Goal: Transaction & Acquisition: Book appointment/travel/reservation

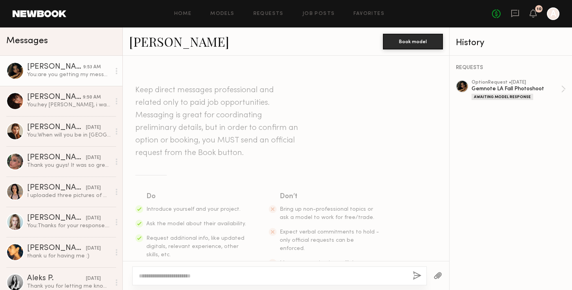
scroll to position [661, 0]
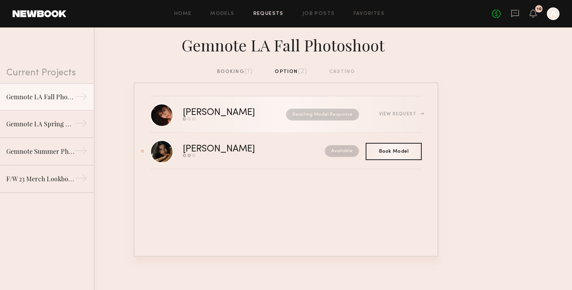
click at [193, 113] on div "Ágatha F." at bounding box center [227, 112] width 88 height 9
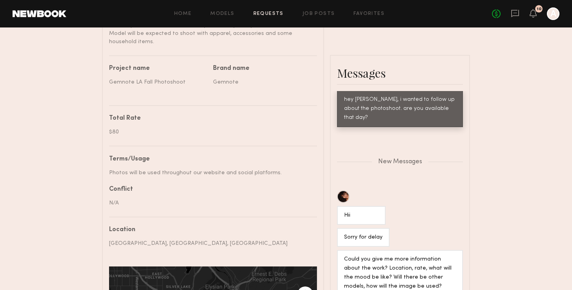
scroll to position [453, 0]
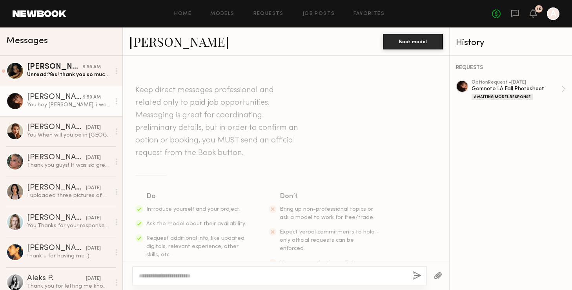
scroll to position [323, 0]
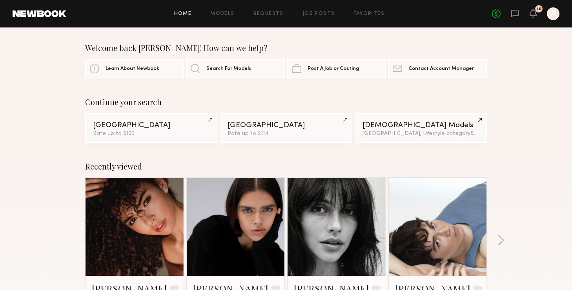
click at [543, 152] on div "Recently viewed Ágatha F. Favorite Los Angeles, CA Lauren S. Favorite Los Angel…" at bounding box center [286, 244] width 572 height 184
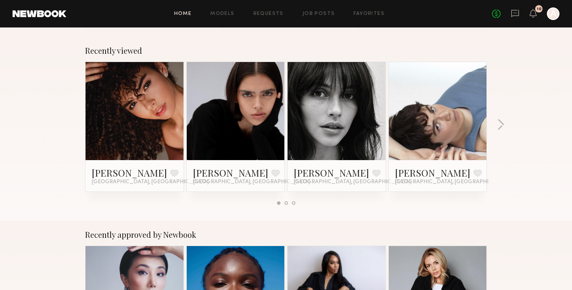
scroll to position [114, 0]
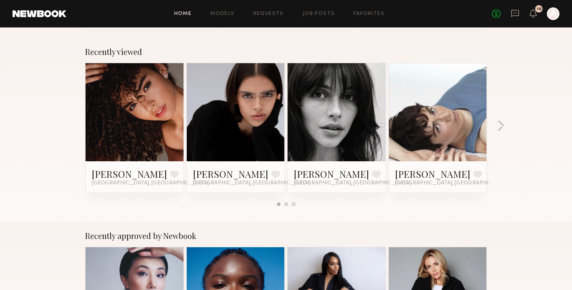
click at [533, 94] on div "Recently viewed Ágatha F. Favorite Los Angeles, CA Lauren S. Favorite Los Angel…" at bounding box center [286, 130] width 572 height 184
